Goal: Check status: Check status

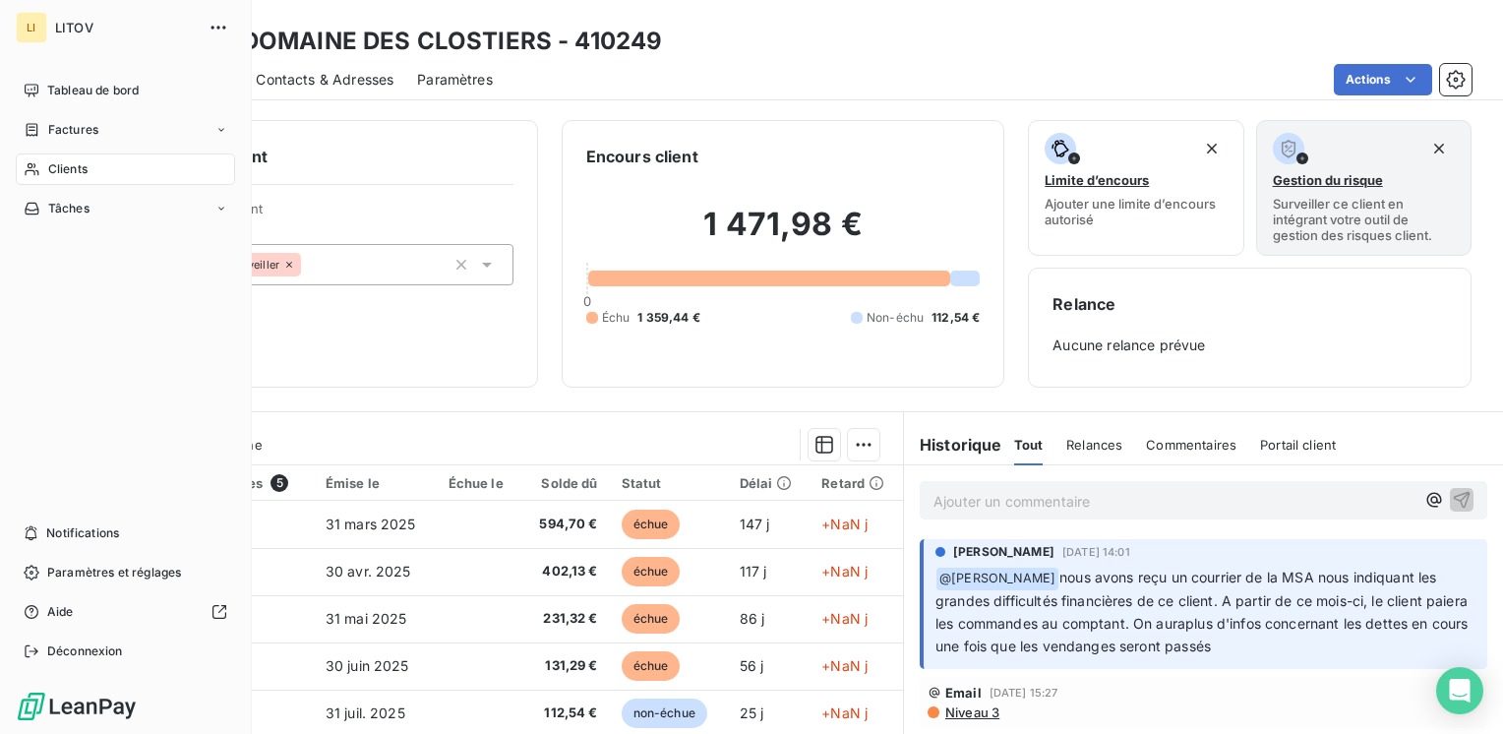
click at [54, 33] on div "LI LITOV" at bounding box center [125, 27] width 219 height 31
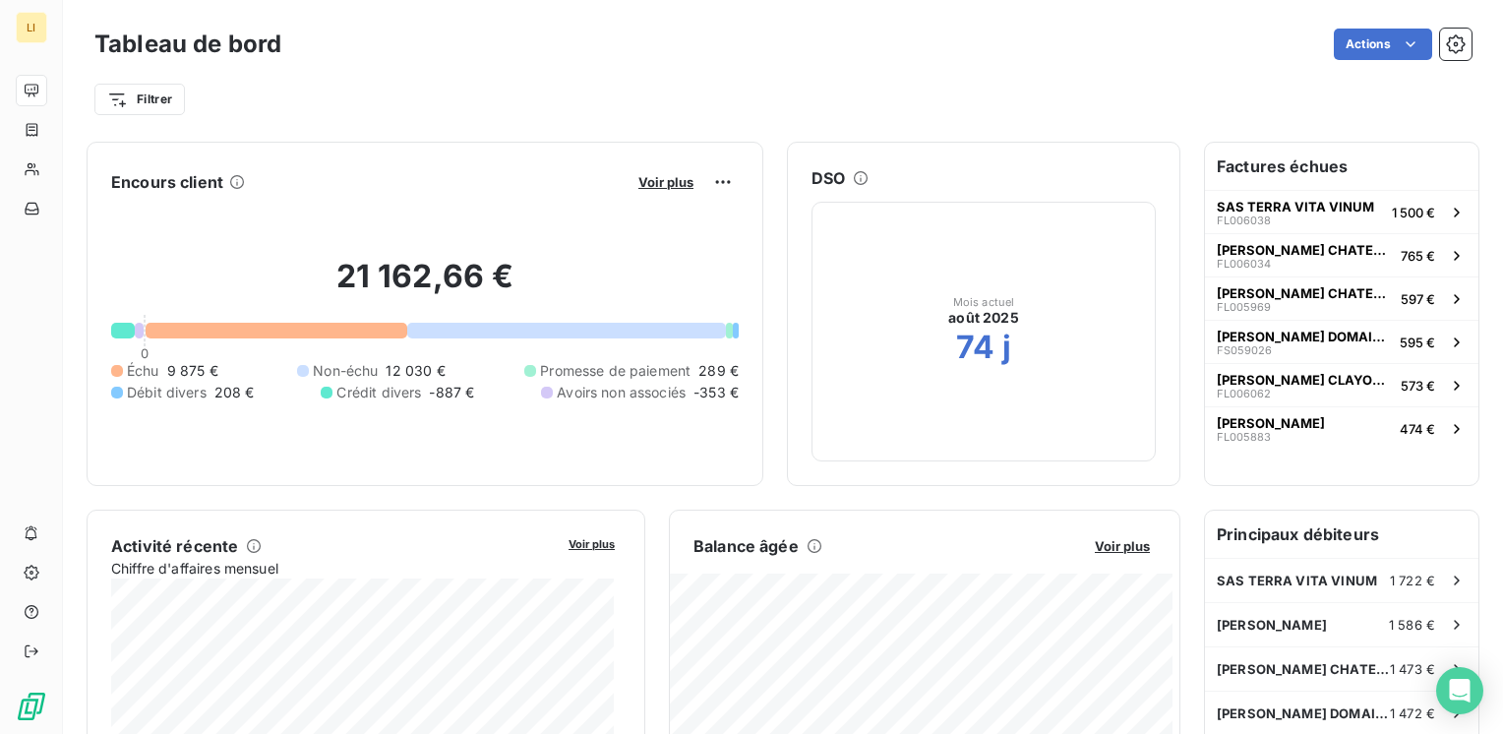
click at [354, 54] on div "Actions" at bounding box center [888, 44] width 1167 height 31
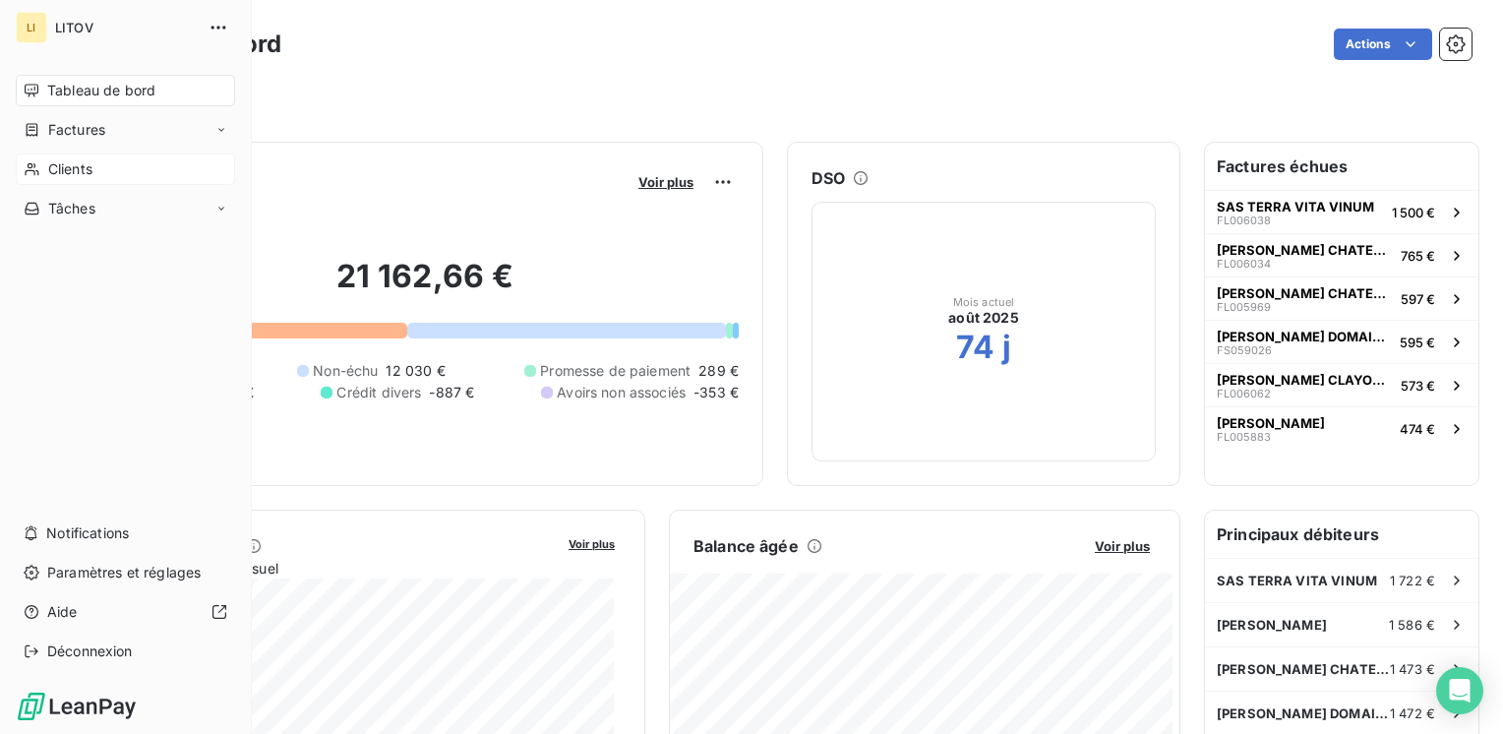
click at [29, 171] on icon at bounding box center [32, 169] width 17 height 16
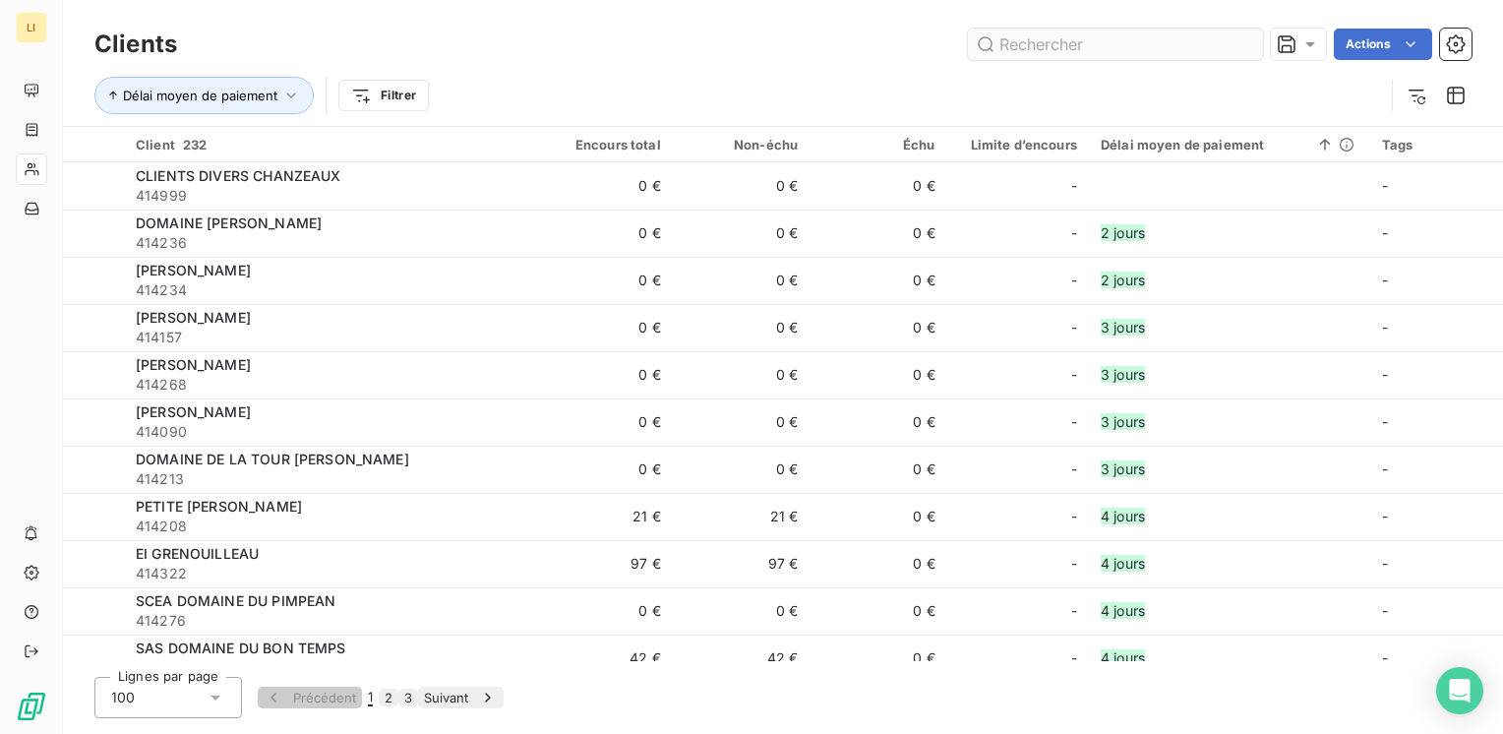
click at [1032, 45] on input "text" at bounding box center [1115, 44] width 295 height 31
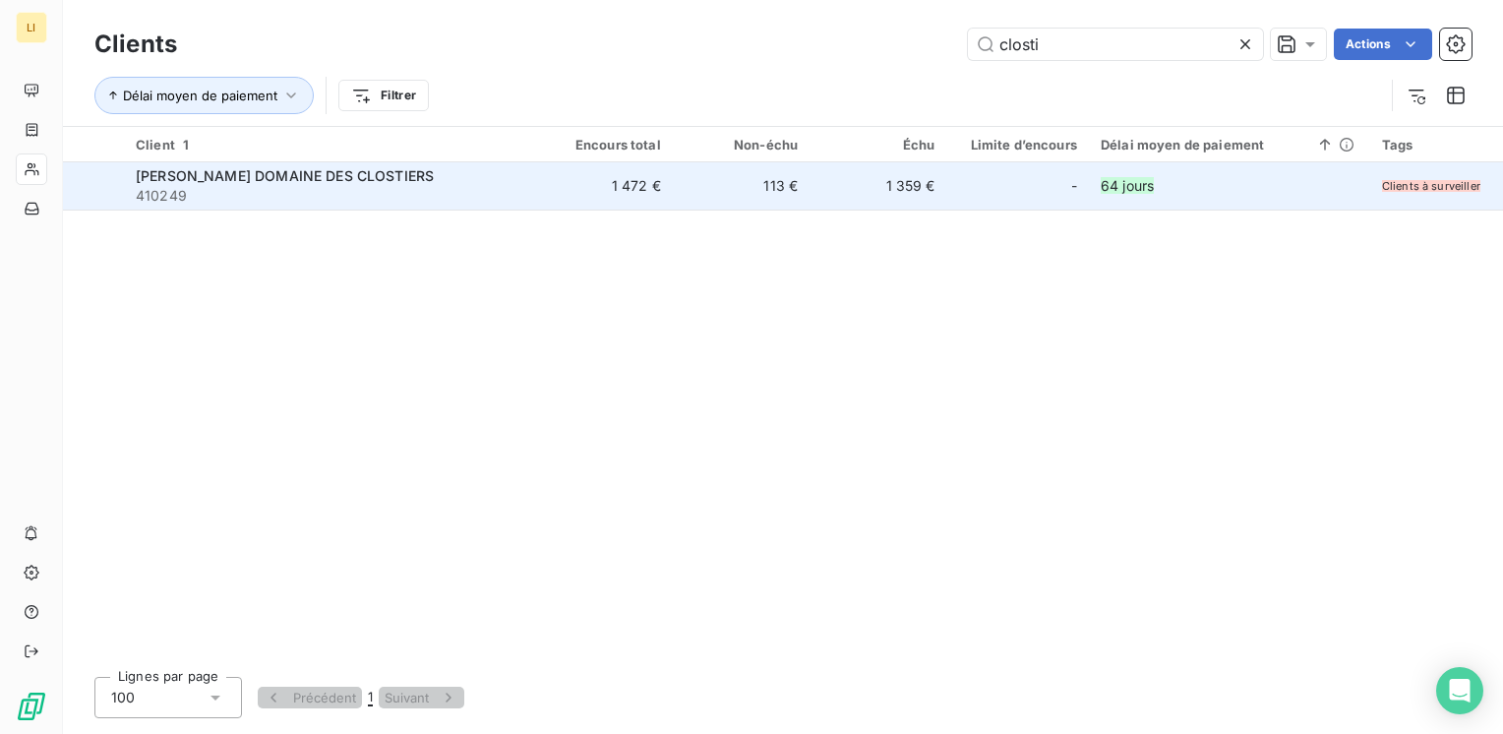
type input "closti"
click at [846, 179] on td "1 359 €" at bounding box center [878, 185] width 137 height 47
